Goal: Task Accomplishment & Management: Manage account settings

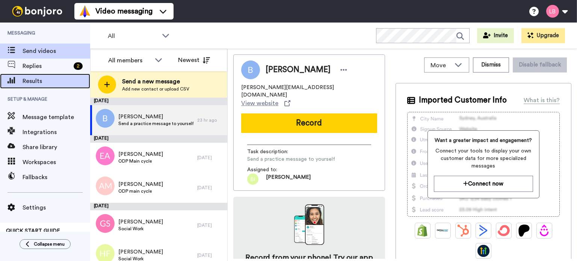
drag, startPoint x: 0, startPoint y: 0, endPoint x: 39, endPoint y: 80, distance: 89.1
click at [39, 80] on span "Results" at bounding box center [57, 81] width 68 height 9
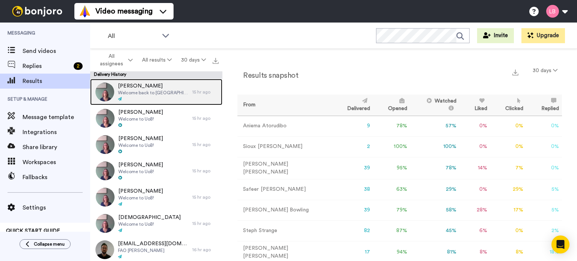
click at [147, 100] on div at bounding box center [153, 99] width 71 height 5
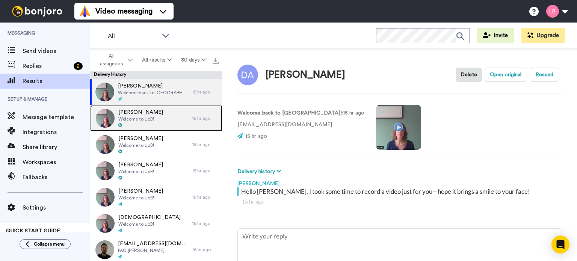
click at [143, 112] on span "[PERSON_NAME]" at bounding box center [140, 113] width 45 height 8
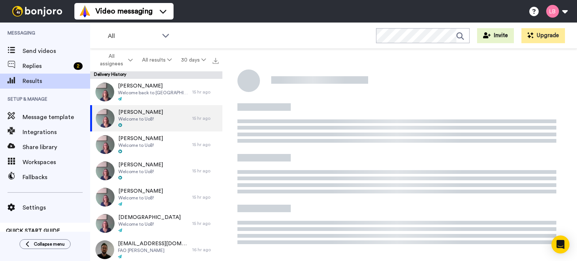
type textarea "x"
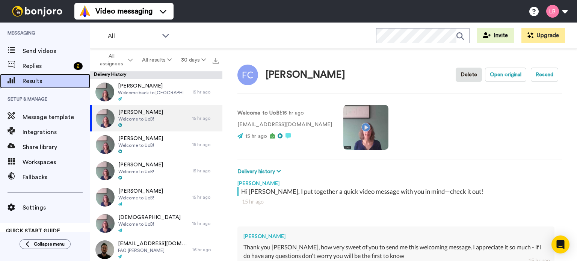
click at [41, 80] on span "Results" at bounding box center [57, 81] width 68 height 9
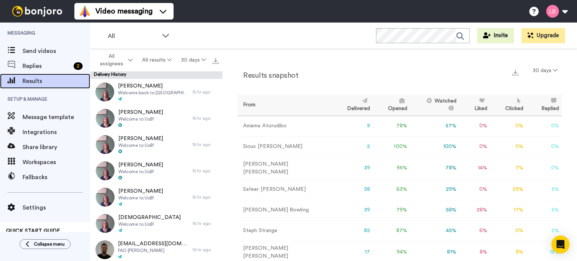
click at [37, 80] on span "Results" at bounding box center [57, 81] width 68 height 9
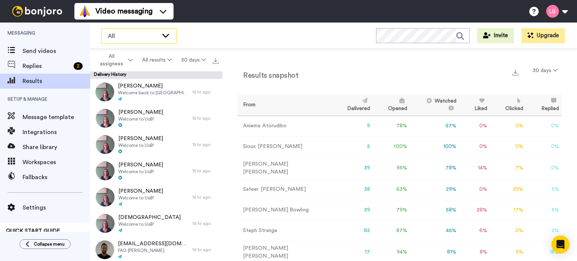
click at [151, 35] on span "All" at bounding box center [133, 36] width 50 height 9
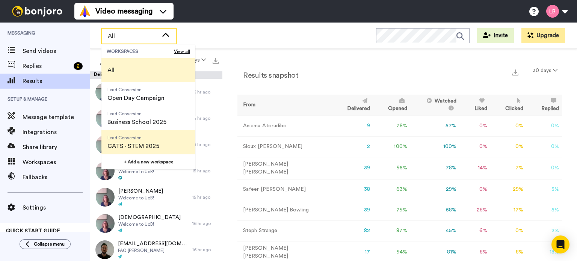
click at [140, 140] on span "Lead Conversion" at bounding box center [133, 138] width 52 height 6
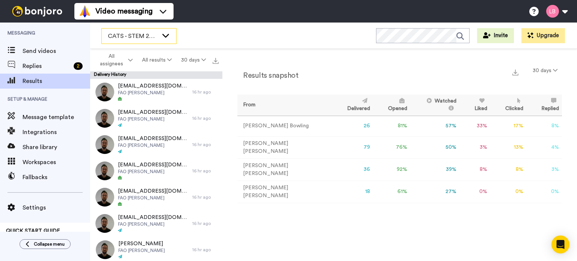
click at [153, 37] on span "CATS - STEM 2025" at bounding box center [133, 36] width 50 height 9
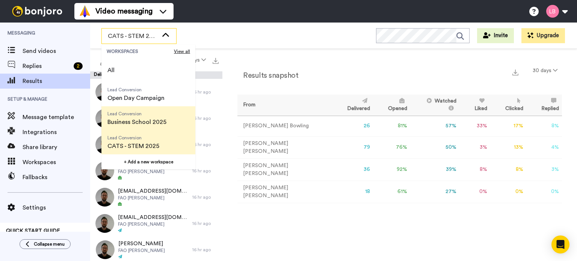
click at [156, 115] on span "Lead Conversion" at bounding box center [136, 114] width 59 height 6
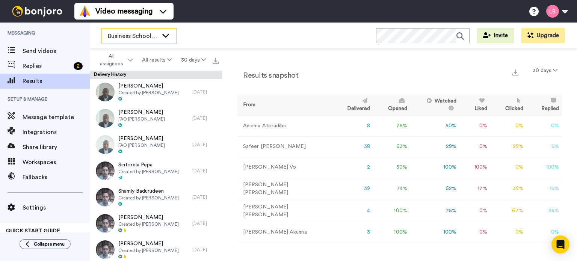
click at [138, 36] on span "Business School 2025" at bounding box center [133, 36] width 50 height 9
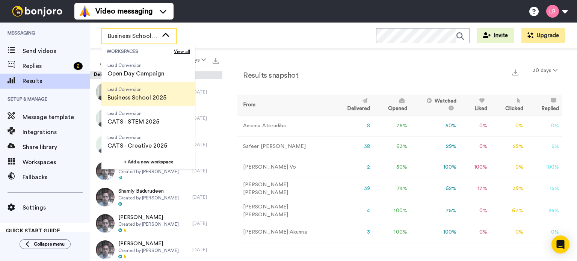
scroll to position [38, 0]
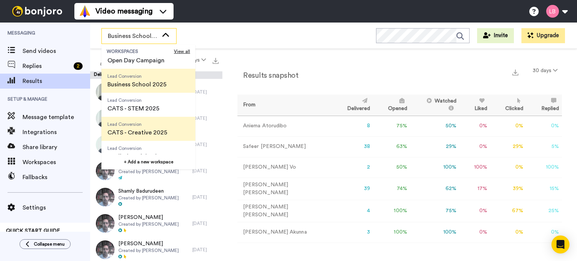
click at [146, 131] on span "CATS - Creative 2025" at bounding box center [137, 132] width 60 height 9
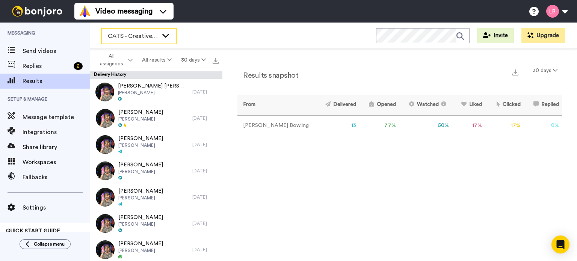
click at [136, 35] on span "CATS - Creative 2025" at bounding box center [133, 36] width 50 height 9
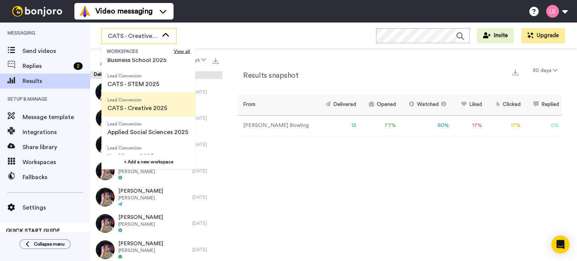
scroll to position [75, 0]
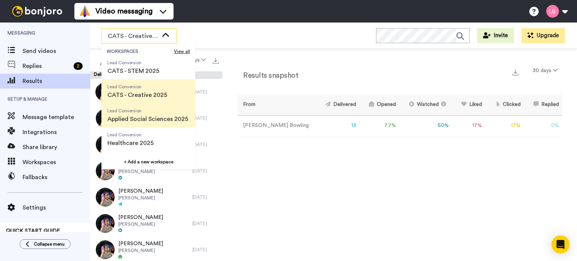
click at [139, 123] on span "Applied Social Sciences 2025" at bounding box center [147, 119] width 81 height 9
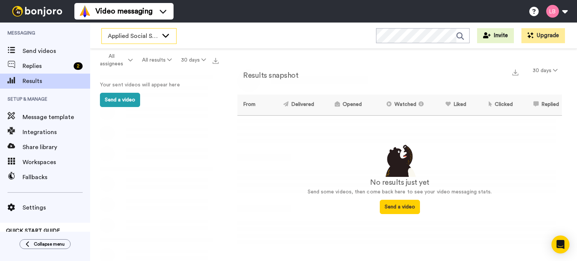
click at [138, 34] on span "Applied Social Sciences 2025" at bounding box center [133, 36] width 50 height 9
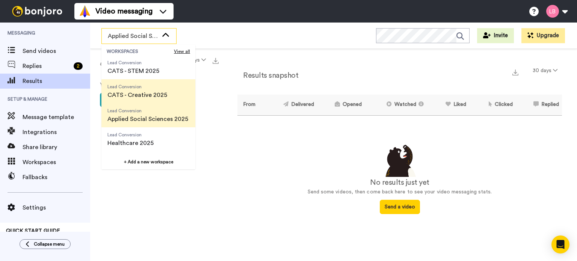
scroll to position [113, 0]
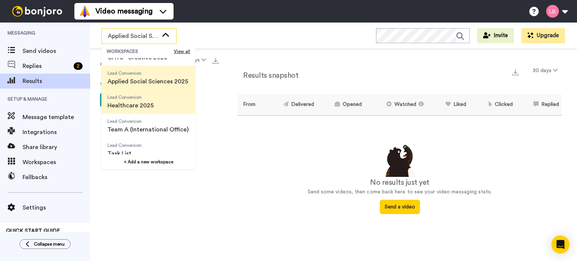
click at [138, 104] on span "Healthcare 2025" at bounding box center [130, 105] width 46 height 9
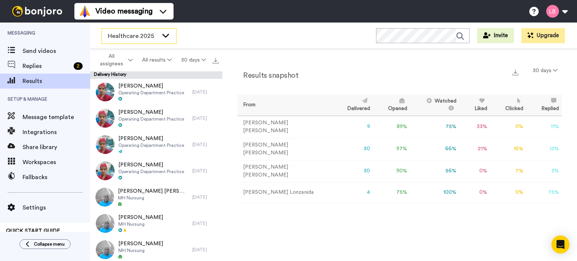
click at [124, 38] on span "Healthcare 2025" at bounding box center [133, 36] width 50 height 9
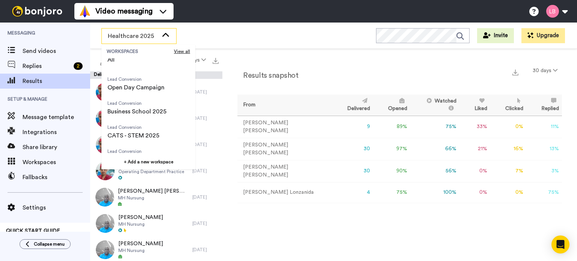
scroll to position [0, 0]
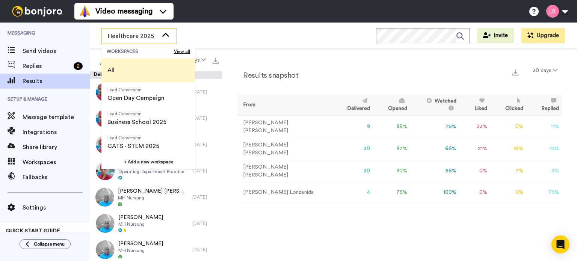
click at [133, 69] on li "All" at bounding box center [148, 70] width 94 height 24
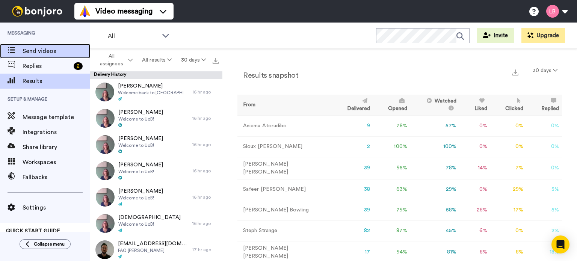
click at [39, 52] on span "Send videos" at bounding box center [57, 51] width 68 height 9
